Goal: Transaction & Acquisition: Purchase product/service

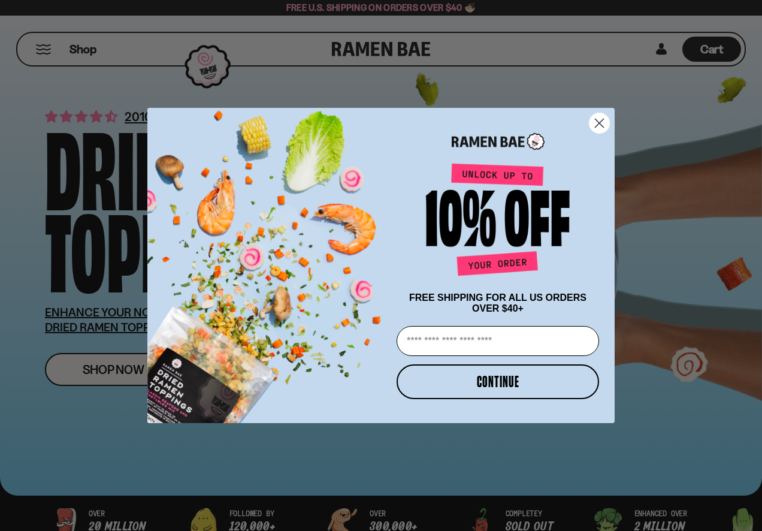
click at [603, 122] on circle "Close dialog" at bounding box center [600, 123] width 20 height 20
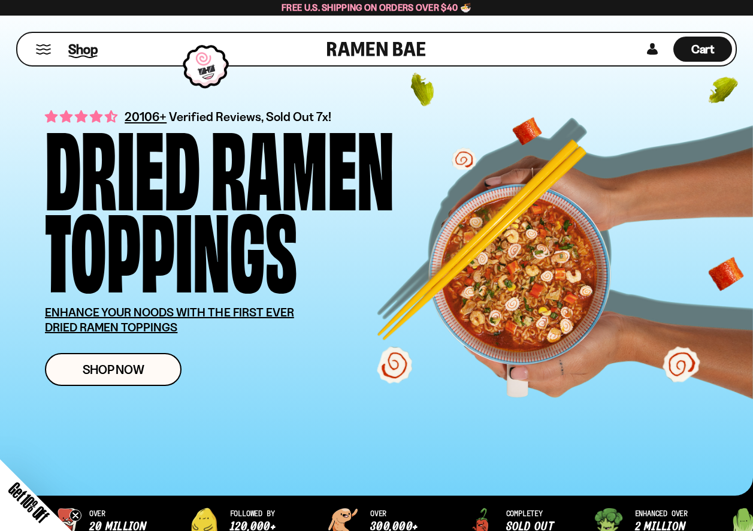
click at [80, 47] on span "Shop" at bounding box center [82, 49] width 29 height 18
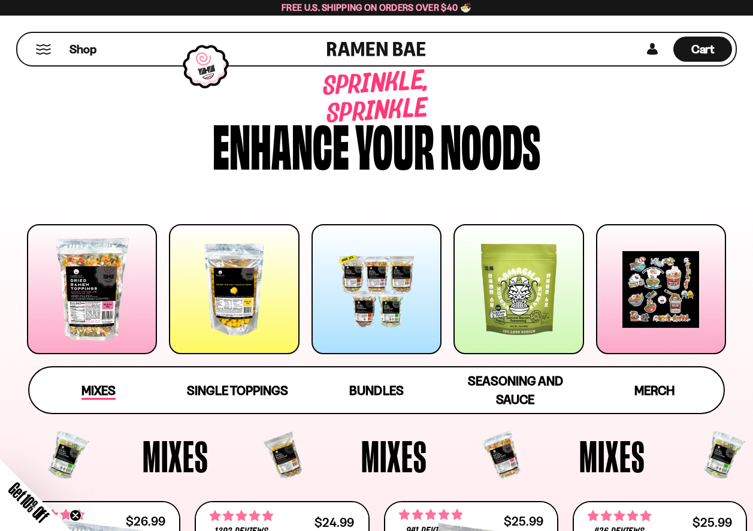
click at [99, 397] on span "Mixes" at bounding box center [98, 391] width 34 height 17
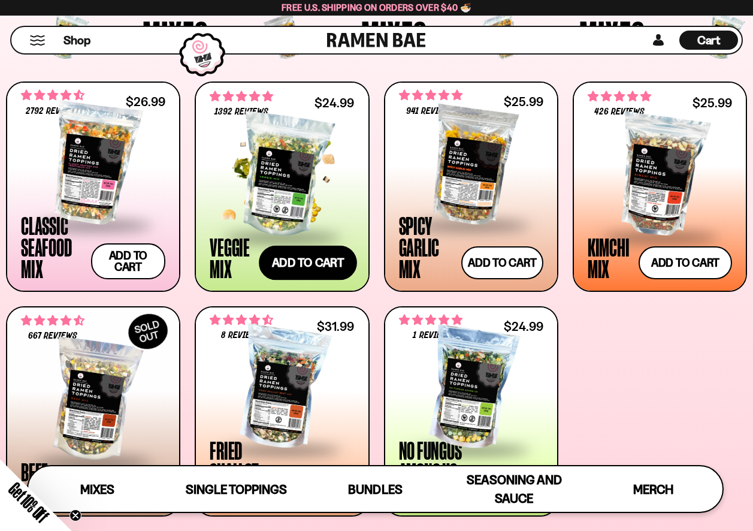
scroll to position [429, 0]
